Goal: Find specific page/section: Find specific page/section

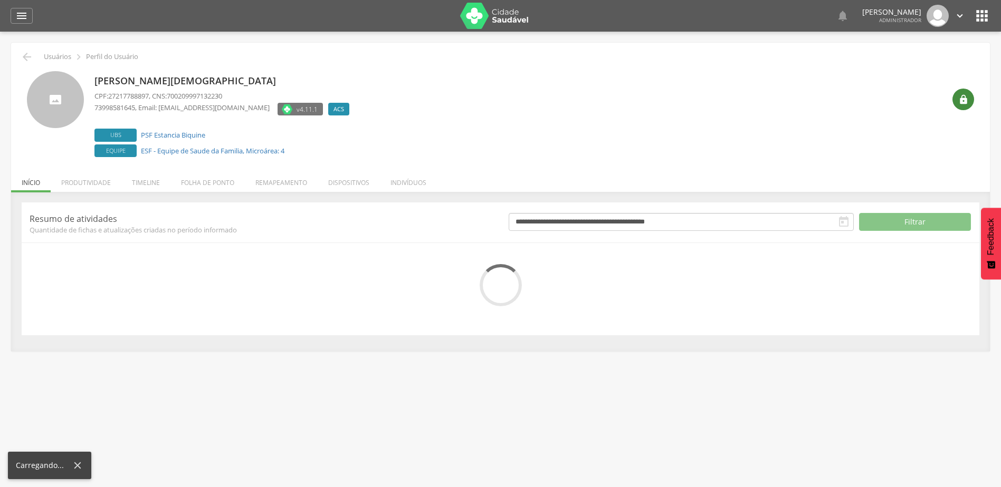
click at [962, 100] on icon "" at bounding box center [963, 99] width 11 height 11
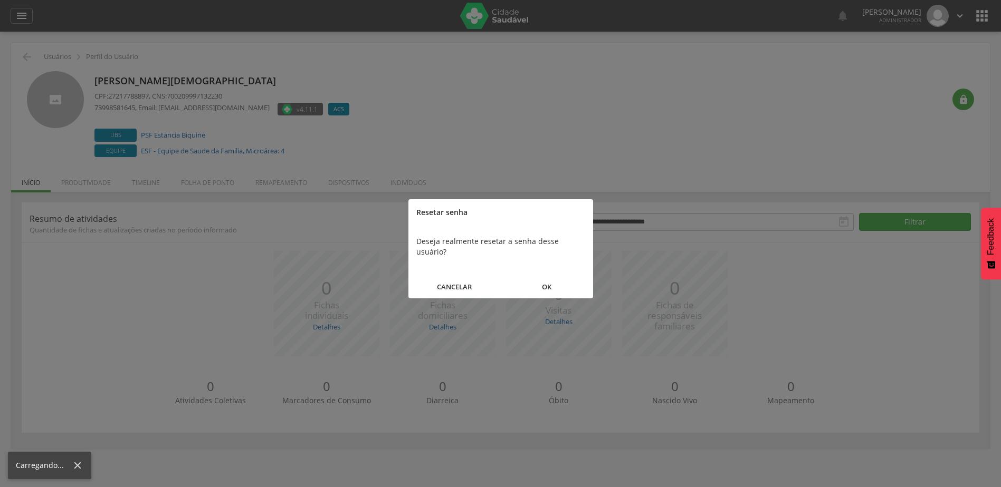
click at [565, 282] on button "OK" at bounding box center [547, 287] width 92 height 23
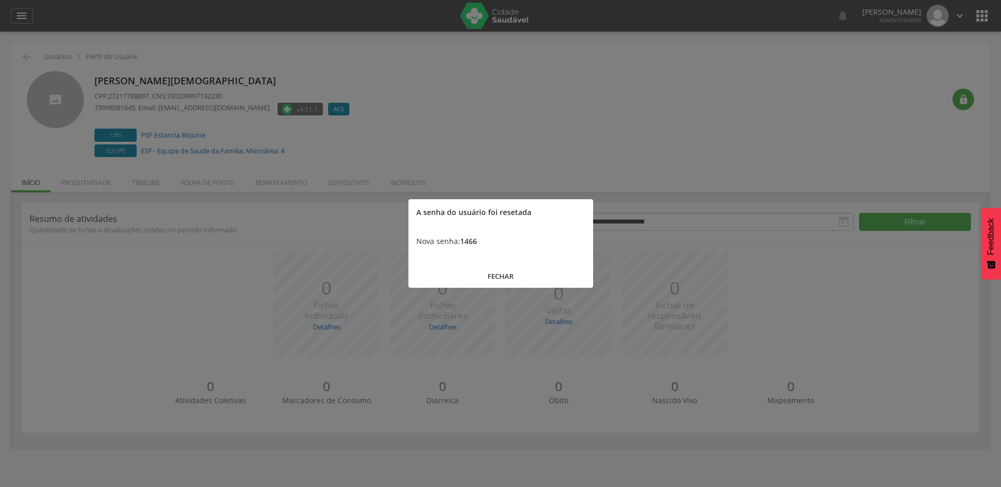
click at [507, 274] on button "FECHAR" at bounding box center [500, 276] width 185 height 23
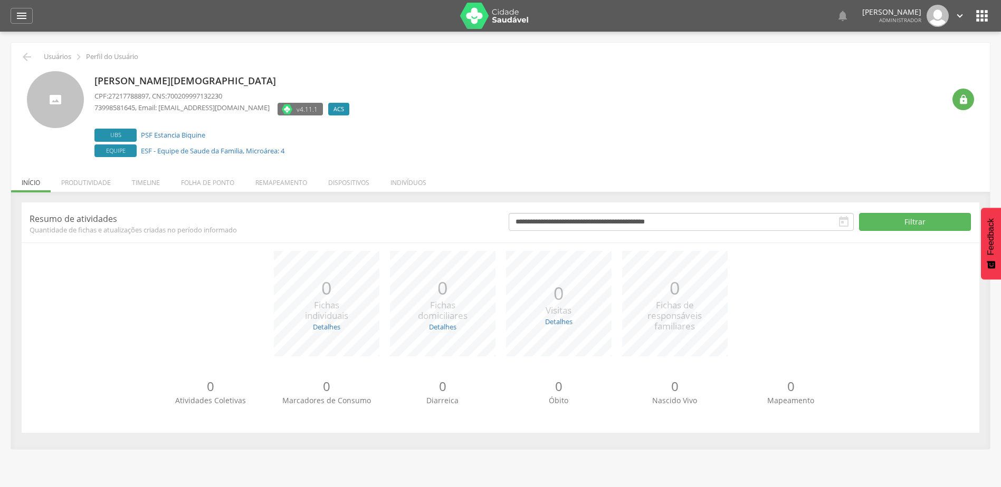
click at [521, 58] on div " Usuários  Perfil do Usuário" at bounding box center [500, 57] width 963 height 13
click at [452, 60] on div " Usuários  Perfil do Usuário" at bounding box center [500, 57] width 963 height 13
drag, startPoint x: 228, startPoint y: 80, endPoint x: 93, endPoint y: 76, distance: 135.6
click at [93, 76] on div "Euclides Messias da Silva Junior CPF: 27217788897 , CNS: 700209997132230 739985…" at bounding box center [500, 115] width 947 height 89
copy p "Euclides Messias da Silva Junior"
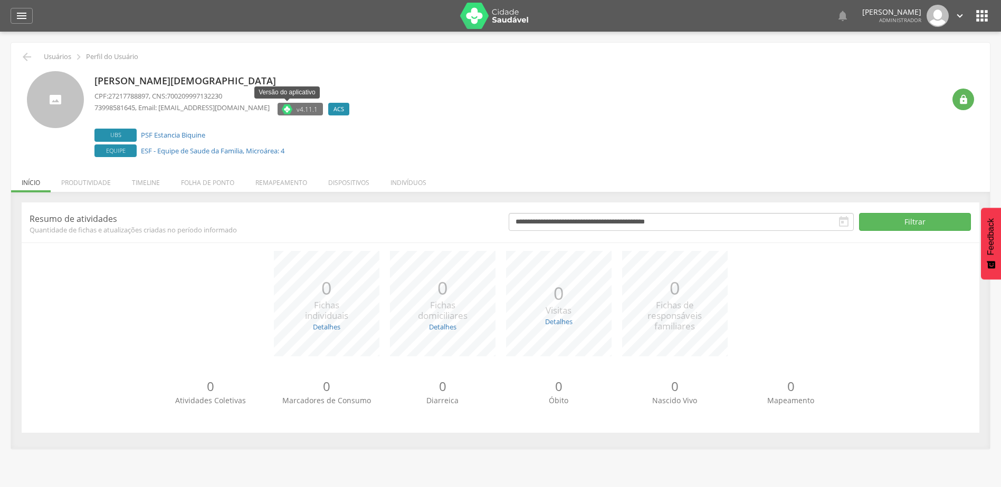
copy p "Euclides Messias da Silva Junior"
drag, startPoint x: 223, startPoint y: 131, endPoint x: 140, endPoint y: 133, distance: 82.8
click at [140, 133] on label "Ubs PSF Estancia Biquine" at bounding box center [224, 135] width 260 height 13
copy link "PSF Estancia Biquine"
drag, startPoint x: 301, startPoint y: 155, endPoint x: 139, endPoint y: 155, distance: 161.9
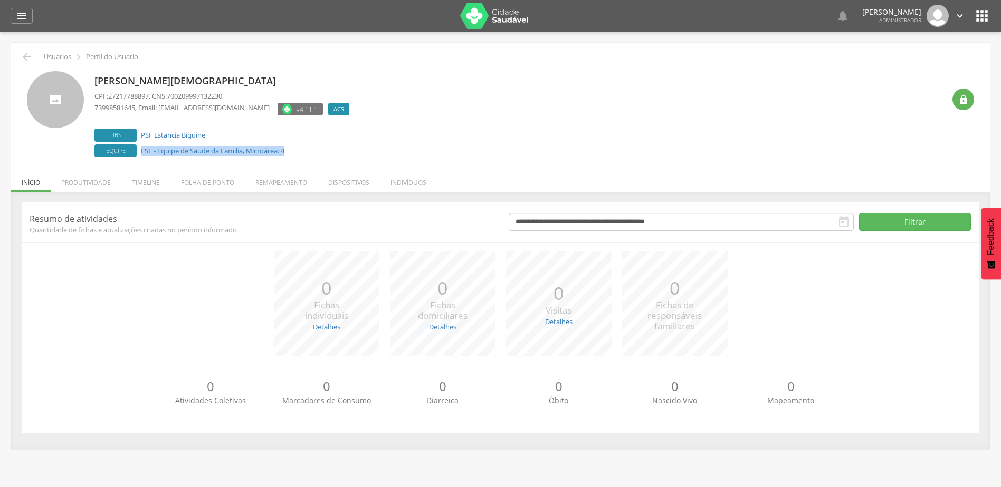
click at [139, 155] on label "Equipe ESF - Equipe de Saude da Familia, Microárea: 4" at bounding box center [224, 151] width 260 height 13
copy link "ESF - Equipe de Saude da Familia, Microárea: 4"
click at [954, 111] on div "" at bounding box center [959, 115] width 30 height 89
click at [959, 101] on icon "" at bounding box center [963, 99] width 11 height 11
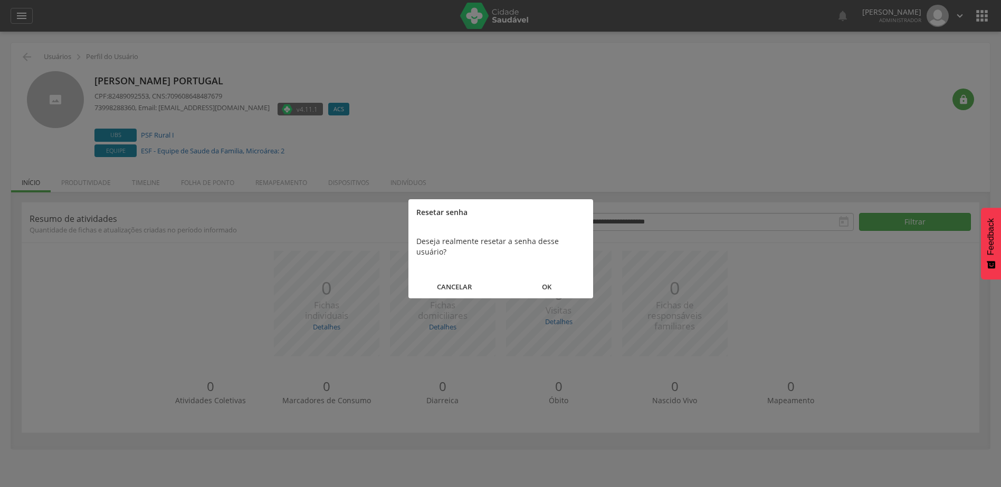
click at [537, 276] on button "OK" at bounding box center [547, 287] width 92 height 23
click at [462, 281] on button "FECHAR" at bounding box center [500, 276] width 185 height 23
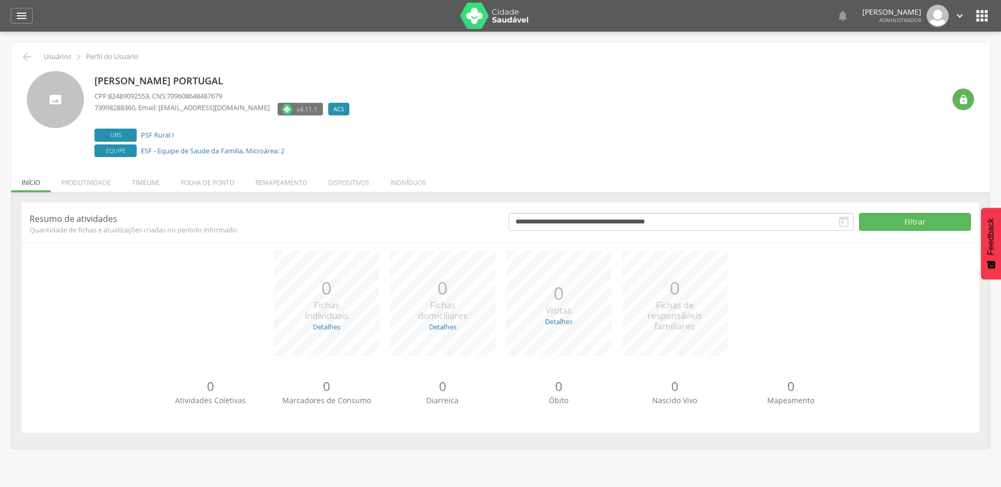
click at [99, 73] on div "[PERSON_NAME] Portugal CPF: 82489092553 , CNS: 709608648487679 73998288360 , Em…" at bounding box center [224, 115] width 260 height 89
drag, startPoint x: 190, startPoint y: 136, endPoint x: 142, endPoint y: 136, distance: 48.0
click at [142, 136] on label "Ubs PSF Rural I" at bounding box center [224, 135] width 260 height 13
copy link "PSF Rural I"
drag, startPoint x: 313, startPoint y: 160, endPoint x: 142, endPoint y: 146, distance: 171.5
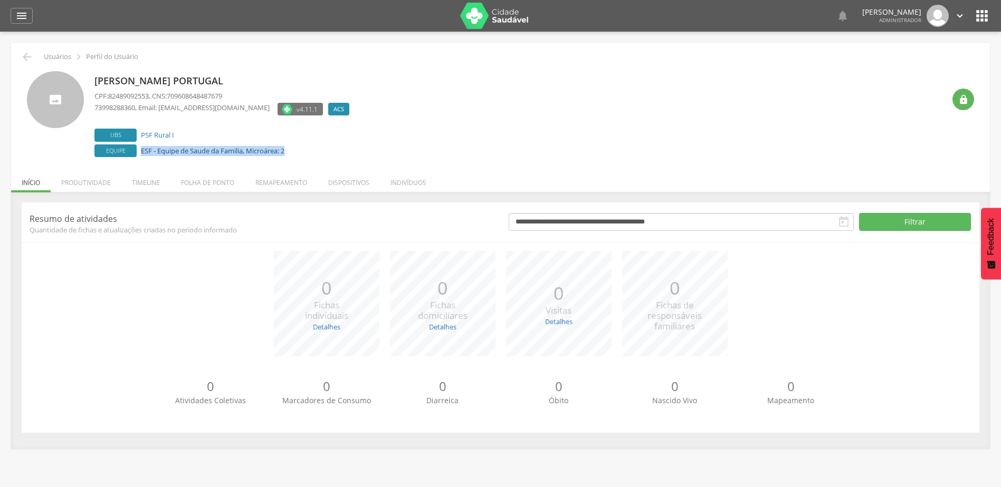
click at [141, 149] on div "[PERSON_NAME] Portugal CPF: 82489092553 , CNS: 709608648487679 73998288360 , Em…" at bounding box center [224, 115] width 260 height 89
copy link "ESF - Equipe de Saude da Familia, Microárea: 2"
